Goal: Information Seeking & Learning: Find specific page/section

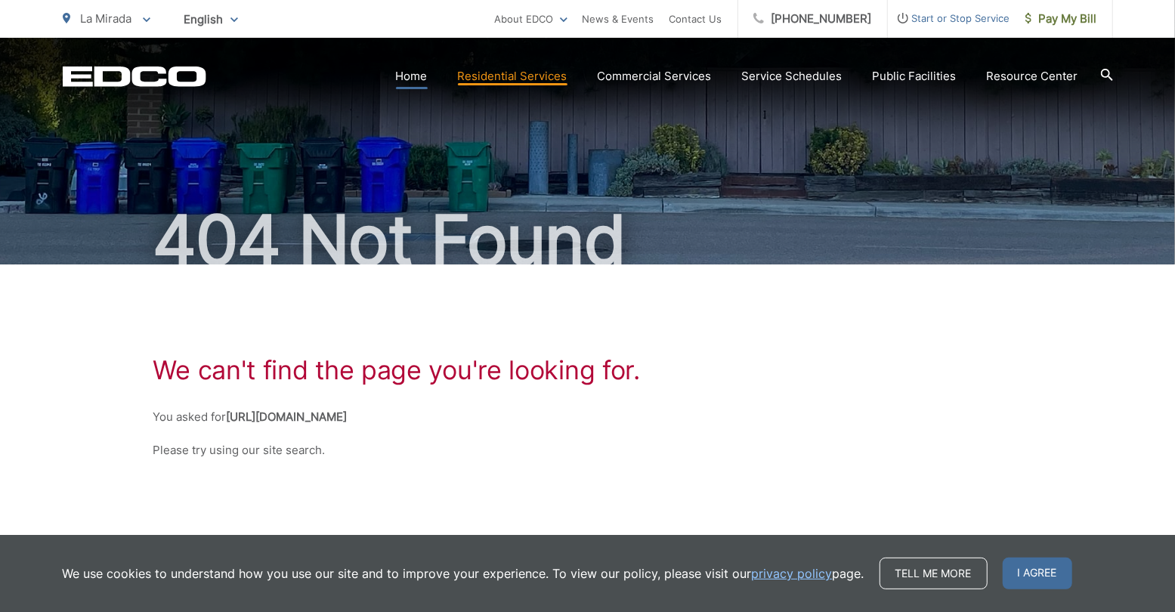
click at [413, 75] on link "Home" at bounding box center [412, 76] width 32 height 18
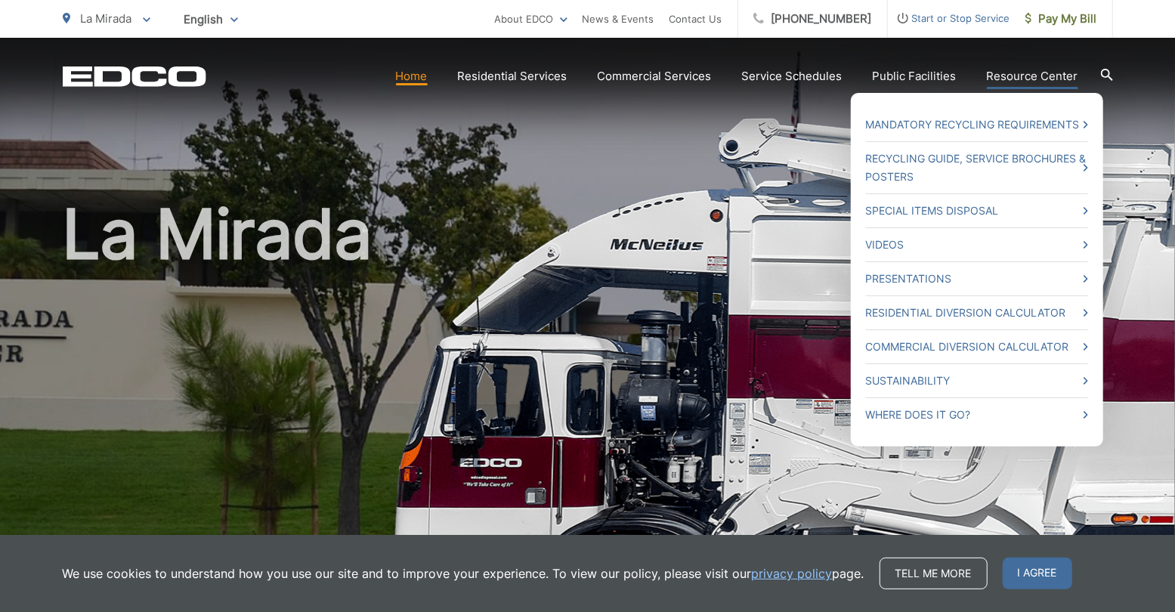
click at [1011, 76] on link "Resource Center" at bounding box center [1032, 76] width 91 height 18
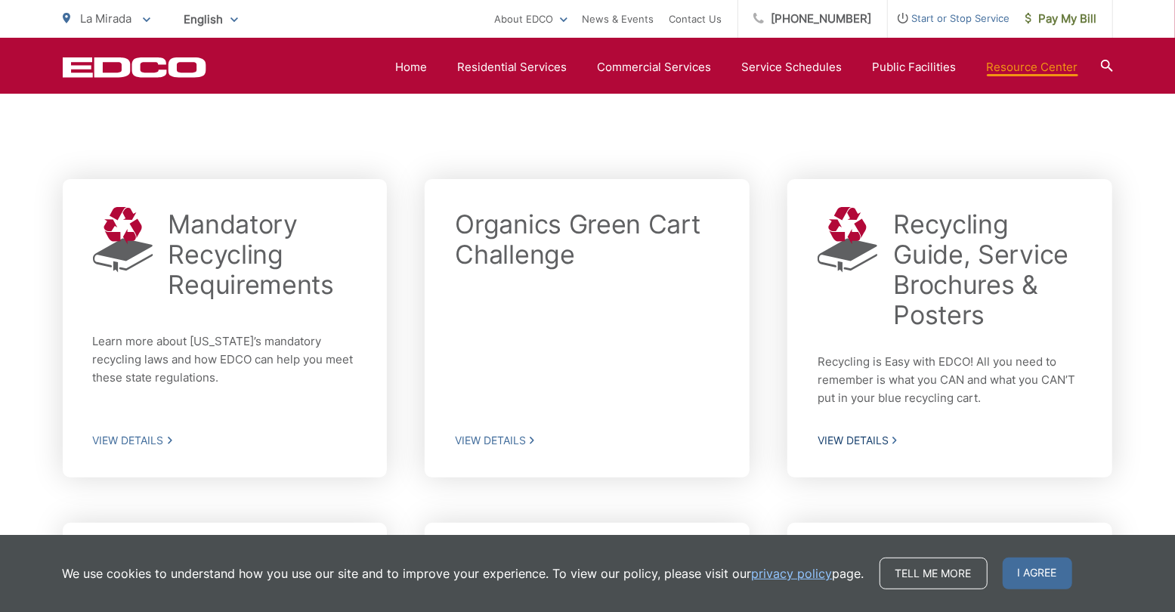
scroll to position [305, 0]
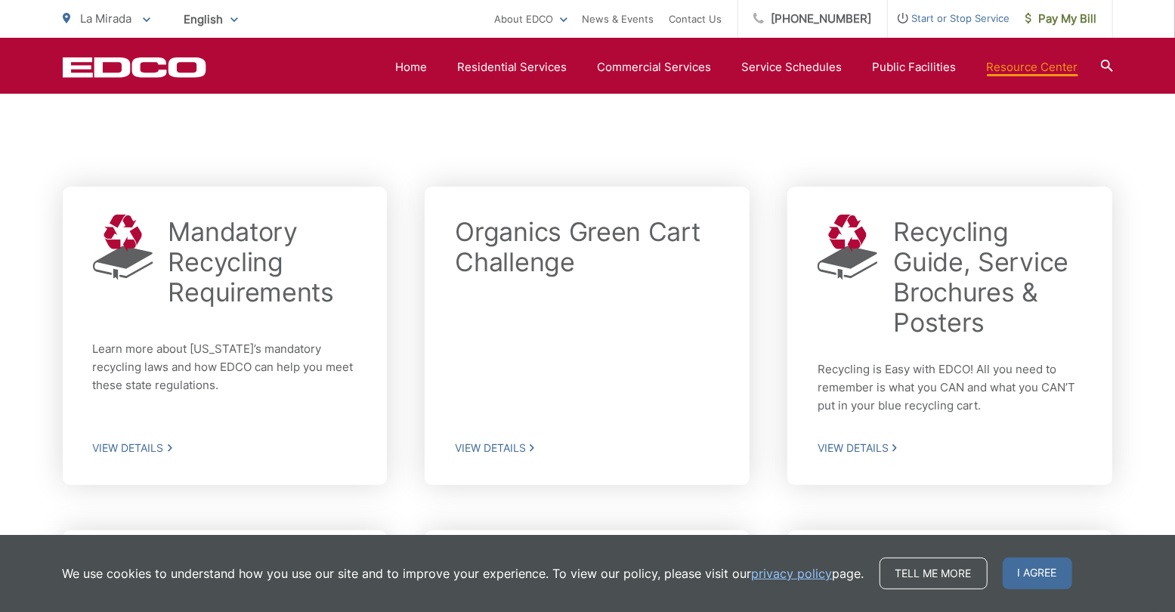
click at [1102, 62] on icon at bounding box center [1107, 66] width 12 height 12
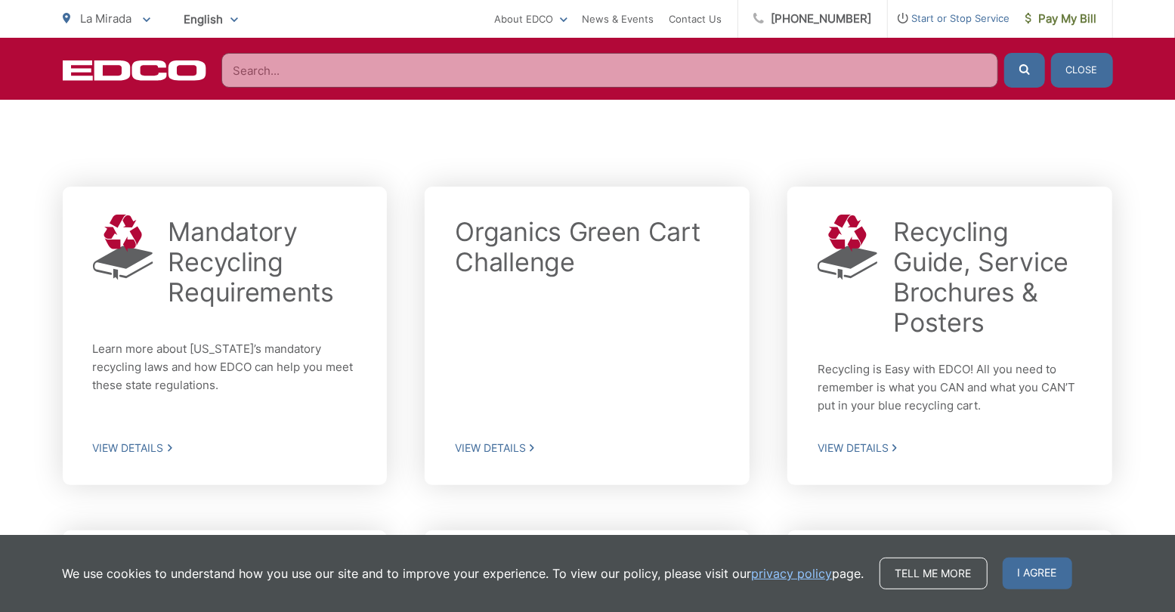
click at [445, 60] on input "Search" at bounding box center [609, 70] width 777 height 35
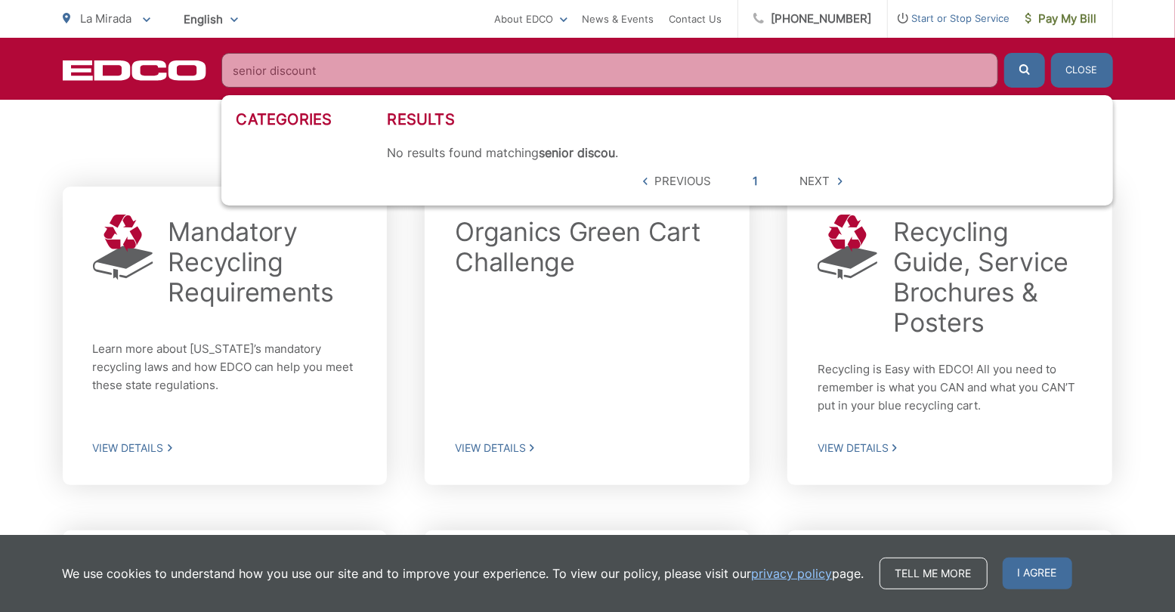
type input "senior discount"
click at [1005, 53] on button "submit" at bounding box center [1025, 70] width 41 height 35
click at [1075, 69] on button "Close" at bounding box center [1082, 70] width 62 height 35
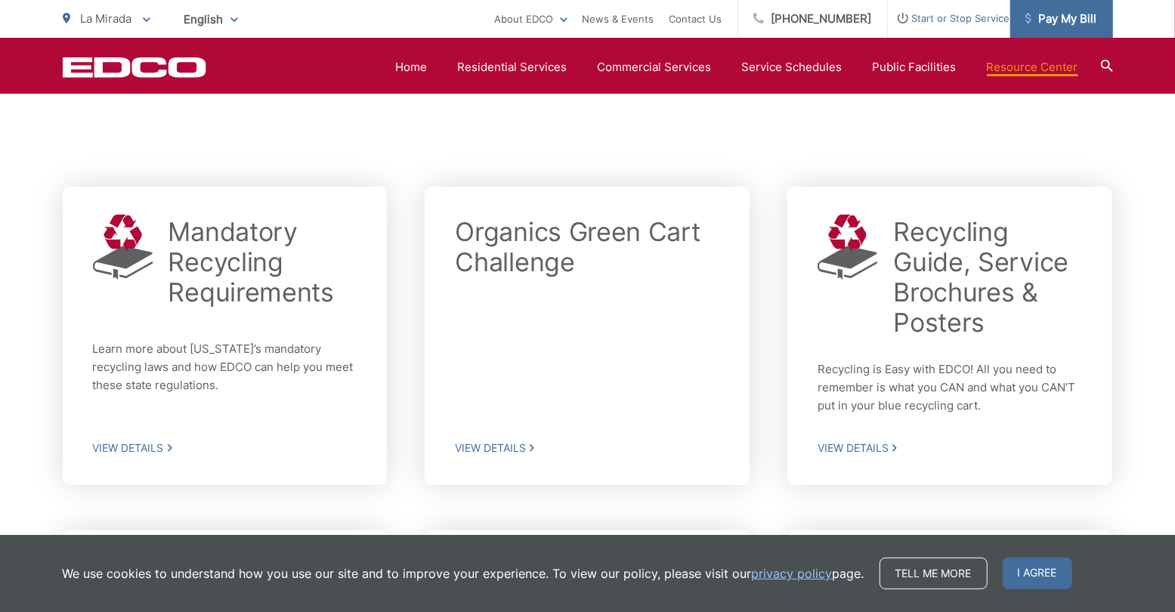
click at [1072, 15] on span "Pay My Bill" at bounding box center [1062, 19] width 72 height 18
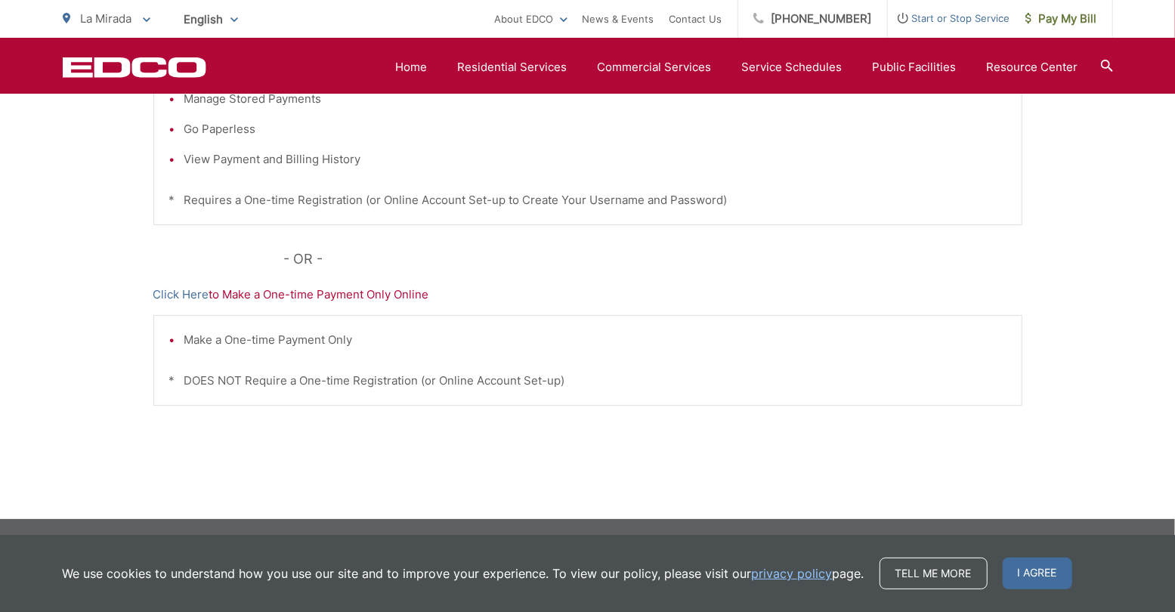
scroll to position [232, 0]
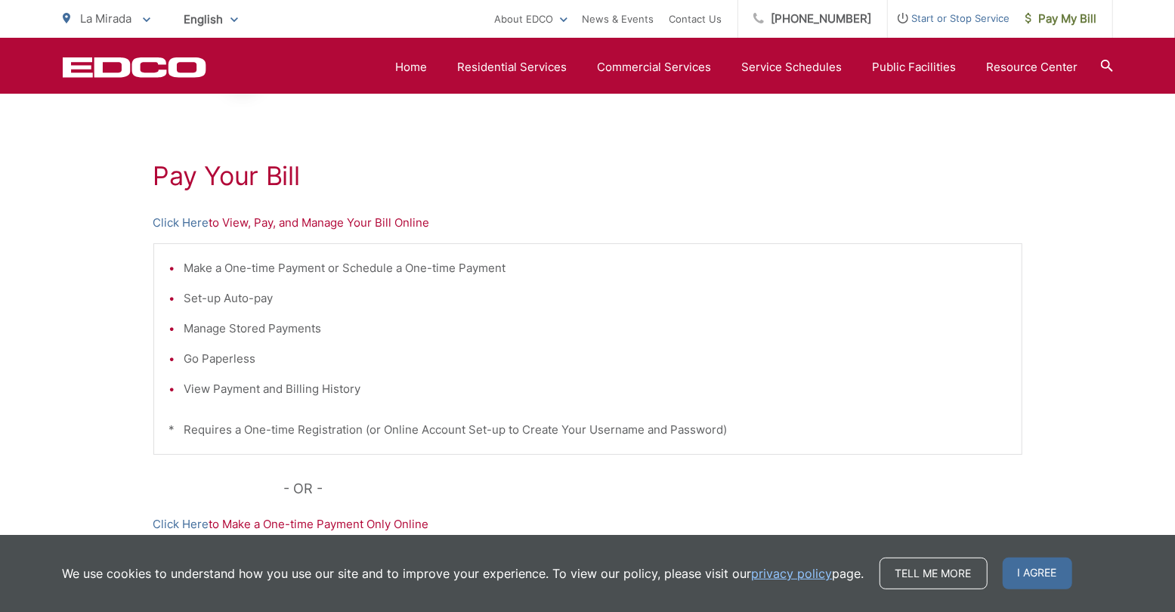
click at [1107, 63] on icon at bounding box center [1107, 66] width 12 height 12
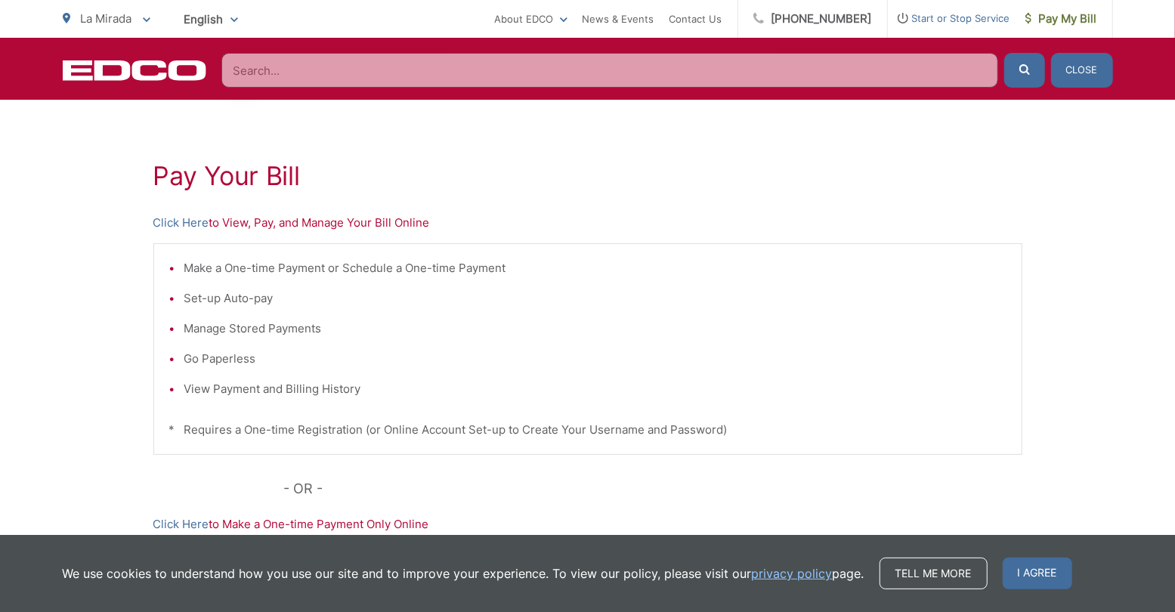
click at [1076, 71] on button "Close" at bounding box center [1082, 70] width 62 height 35
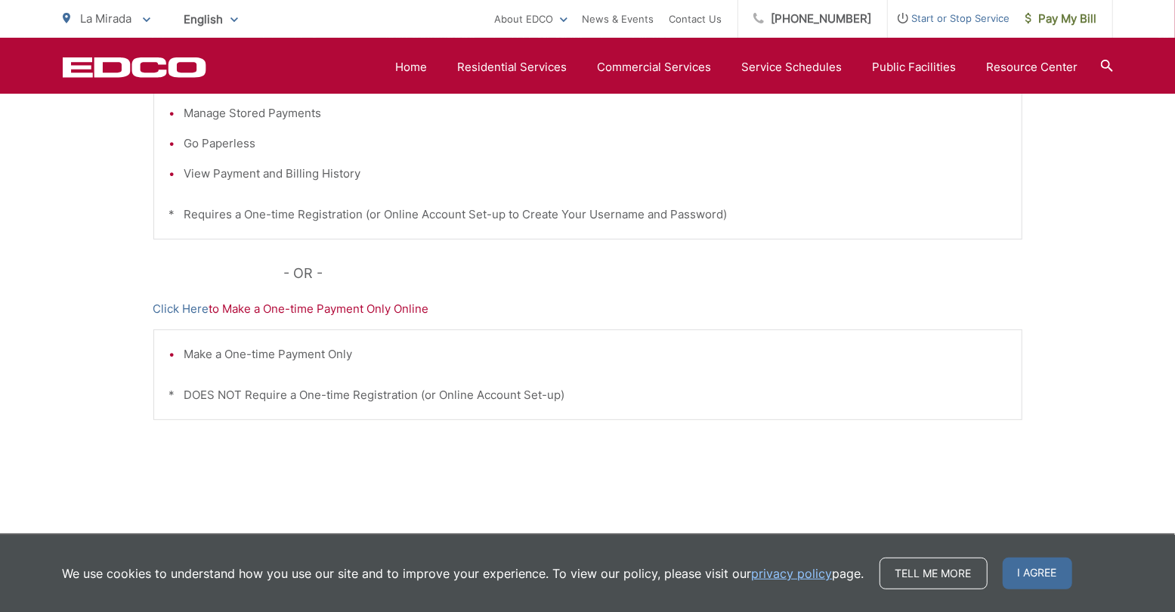
scroll to position [462, 0]
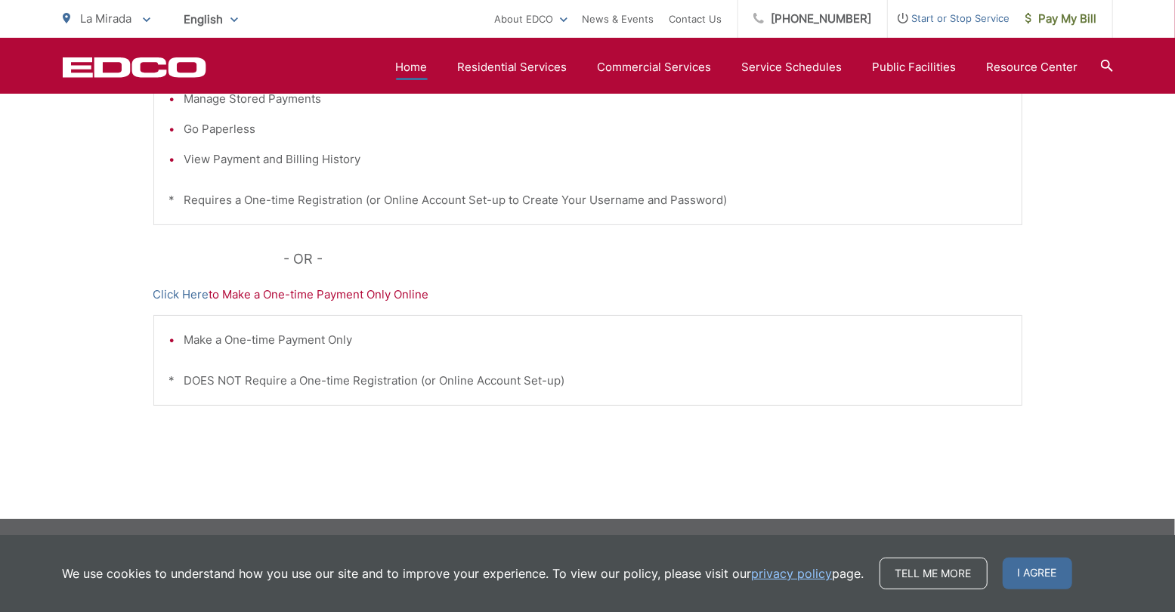
click at [413, 70] on link "Home" at bounding box center [412, 67] width 32 height 18
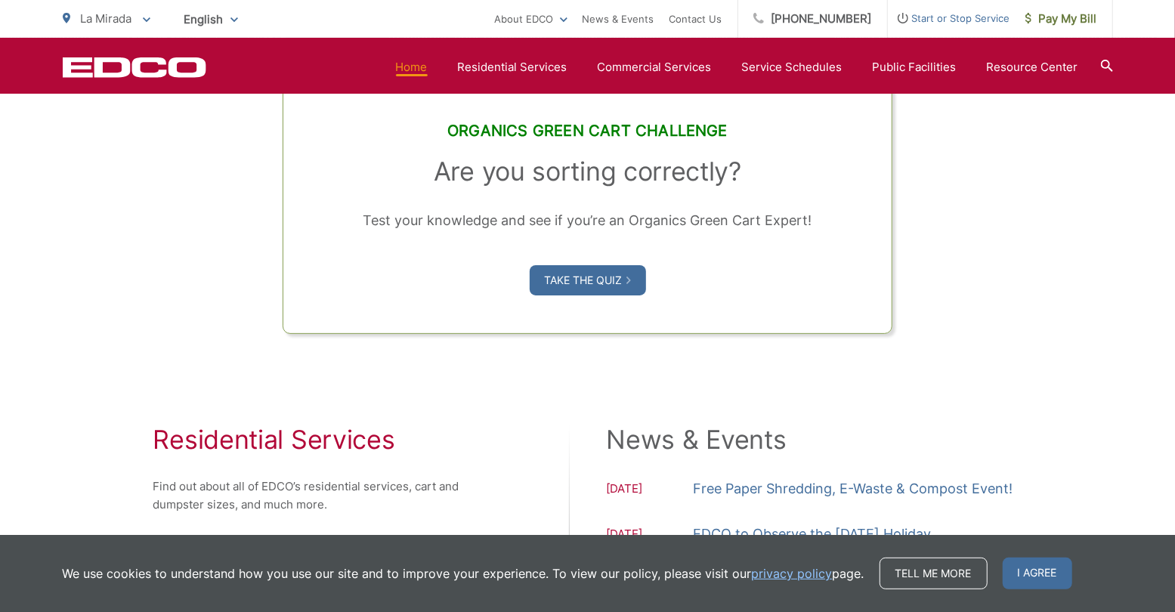
scroll to position [1318, 0]
